Goal: Find contact information: Find contact information

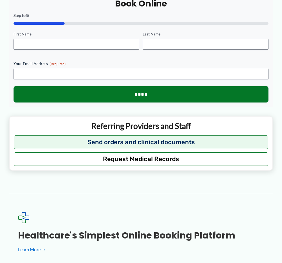
scroll to position [604, 0]
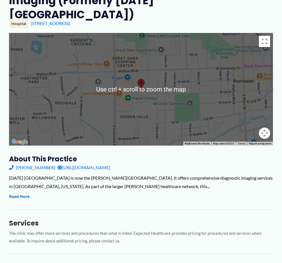
scroll to position [85, 0]
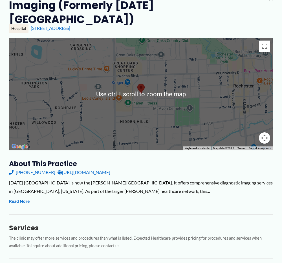
click at [137, 84] on area at bounding box center [137, 84] width 0 height 0
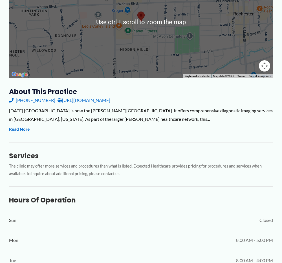
scroll to position [169, 0]
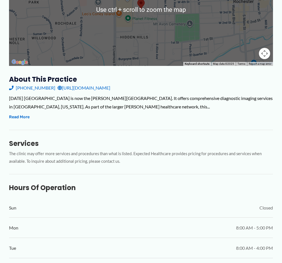
click at [110, 84] on link "[URL][DOMAIN_NAME]" at bounding box center [83, 88] width 53 height 8
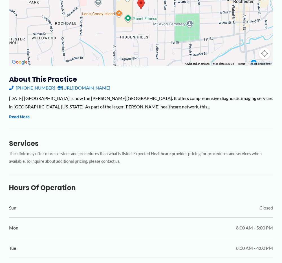
click at [183, 84] on div "[PHONE_NUMBER] [URL][DOMAIN_NAME]" at bounding box center [141, 88] width 264 height 8
